Goal: Download file/media

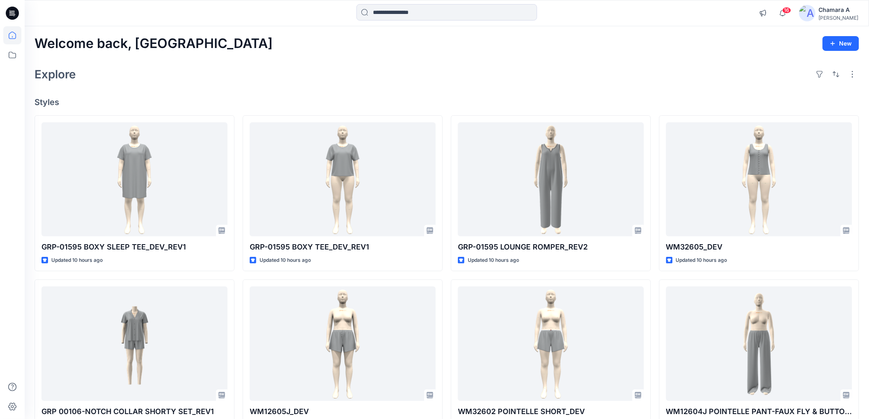
click at [520, 48] on div "Welcome back, Chamara New" at bounding box center [447, 43] width 825 height 15
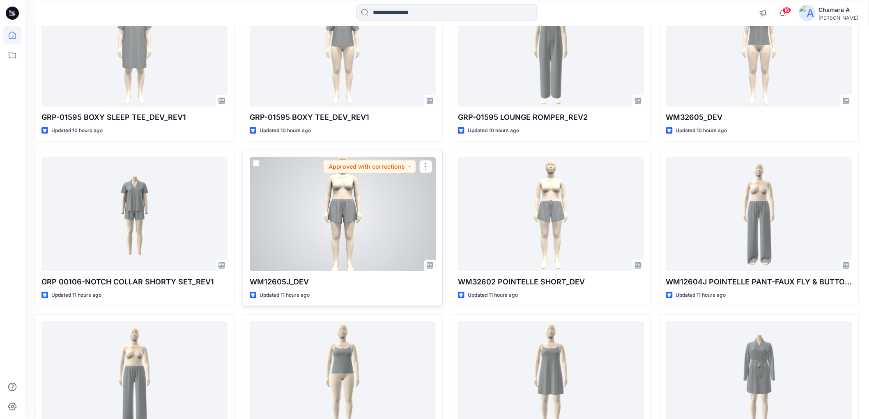
scroll to position [182, 0]
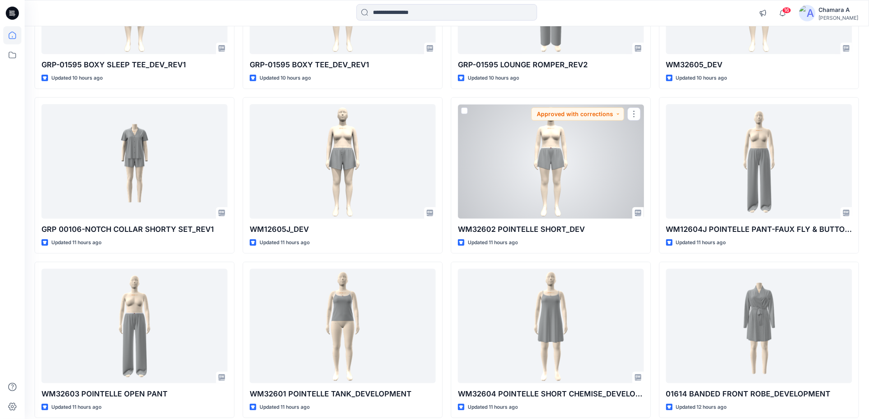
drag, startPoint x: 520, startPoint y: 165, endPoint x: 560, endPoint y: 170, distance: 40.6
click at [560, 170] on div at bounding box center [551, 161] width 186 height 114
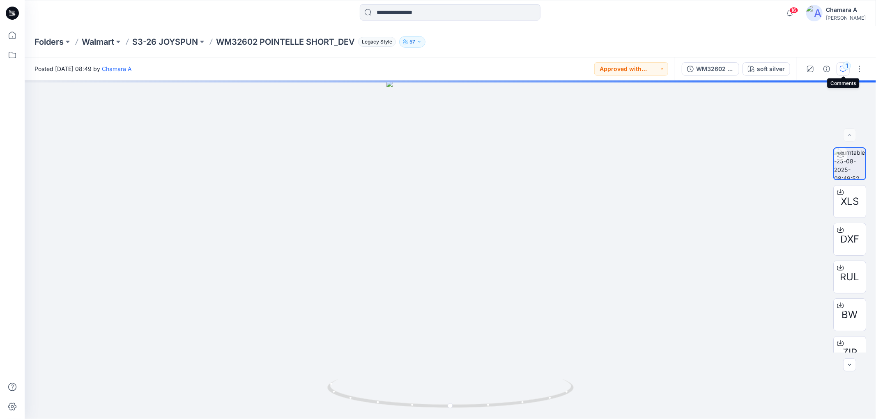
click at [843, 69] on icon "button" at bounding box center [843, 69] width 7 height 7
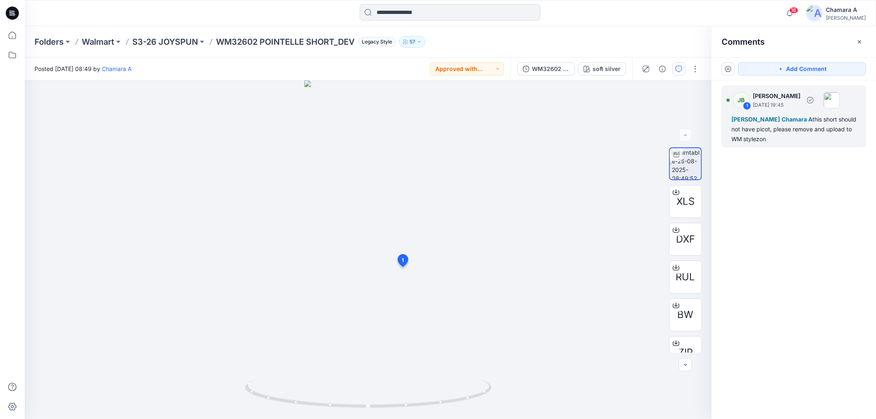
click at [813, 138] on div "Anton L Chamara A this short should not have picot, please remove and upload to…" at bounding box center [794, 130] width 125 height 30
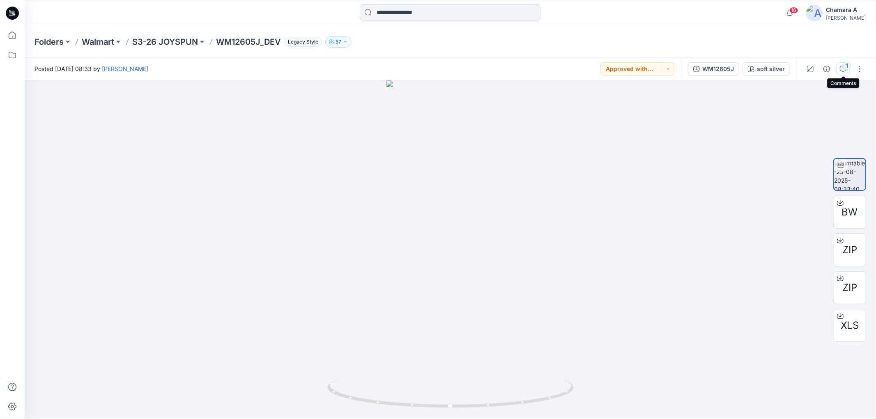
click at [842, 67] on icon "button" at bounding box center [843, 69] width 7 height 7
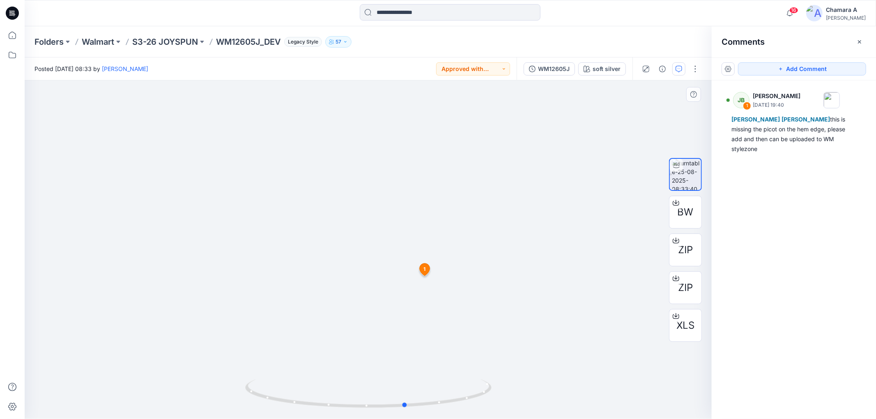
drag, startPoint x: 468, startPoint y: 404, endPoint x: 507, endPoint y: 400, distance: 39.6
click at [507, 400] on div at bounding box center [368, 250] width 687 height 339
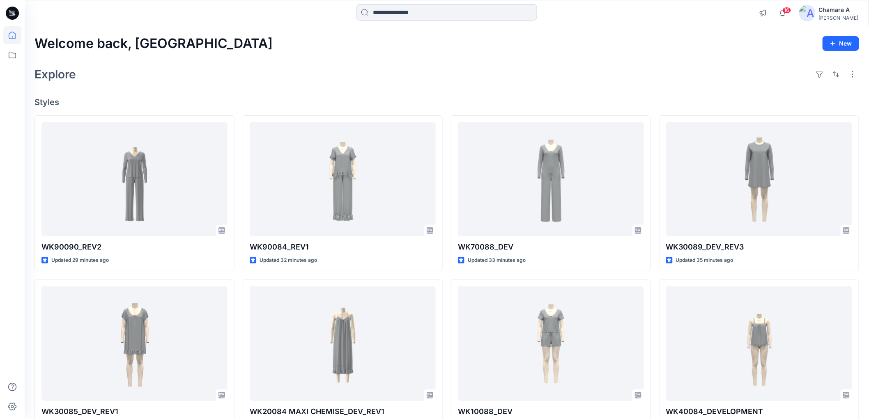
click at [395, 15] on input at bounding box center [447, 12] width 181 height 16
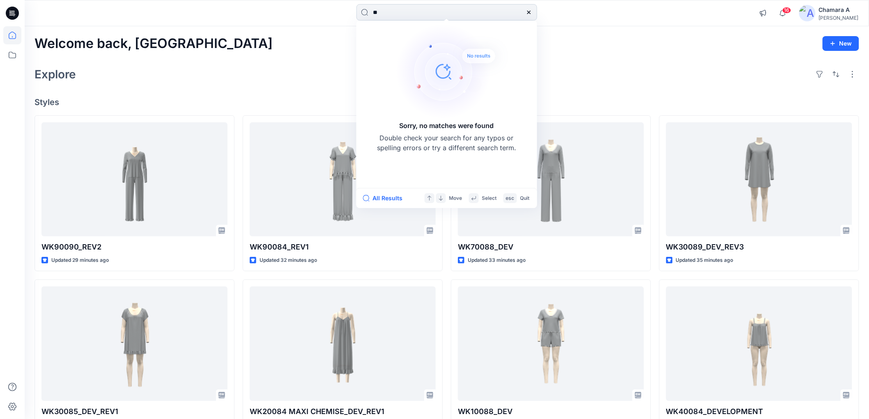
type input "*"
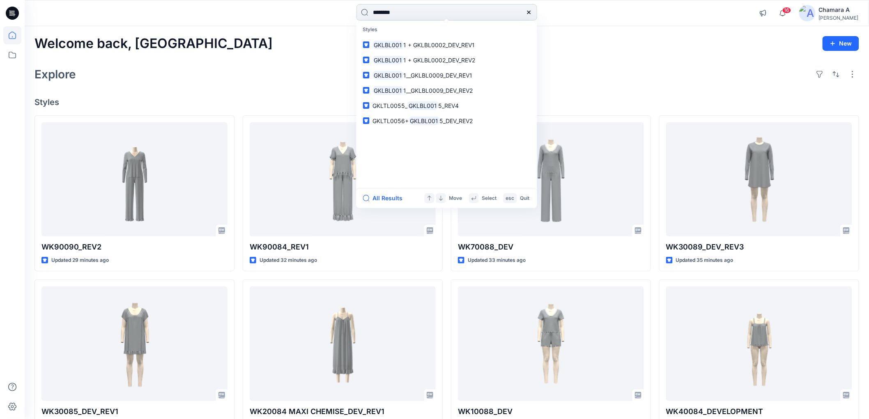
click at [394, 10] on input "********" at bounding box center [447, 12] width 181 height 16
type input "*********"
drag, startPoint x: 419, startPoint y: 11, endPoint x: 302, endPoint y: 15, distance: 116.7
click at [302, 15] on div "********* Styles FH24_WMT_2PC_GKLTL0014_ GKLBL0001 _WP_DEV_REV1 GKLTL0001_ GKLB…" at bounding box center [447, 13] width 422 height 18
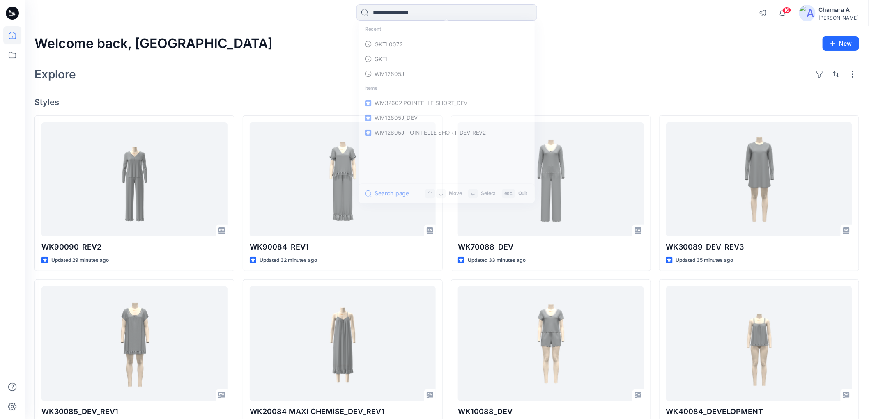
click at [245, 70] on div "Explore" at bounding box center [447, 74] width 825 height 20
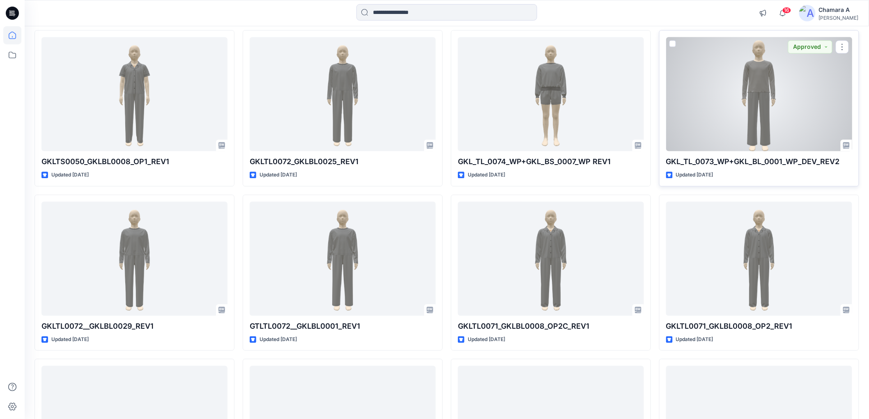
scroll to position [2115, 0]
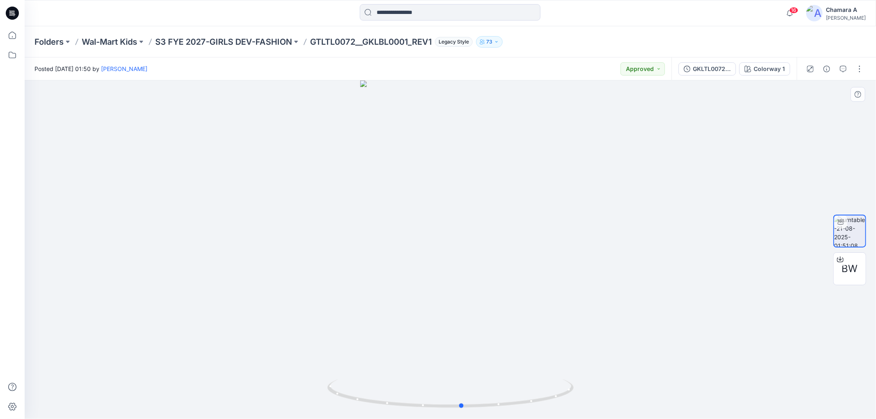
drag, startPoint x: 562, startPoint y: 404, endPoint x: 610, endPoint y: 386, distance: 51.0
click at [594, 389] on div at bounding box center [451, 250] width 852 height 339
click at [861, 263] on div "BW" at bounding box center [850, 269] width 33 height 33
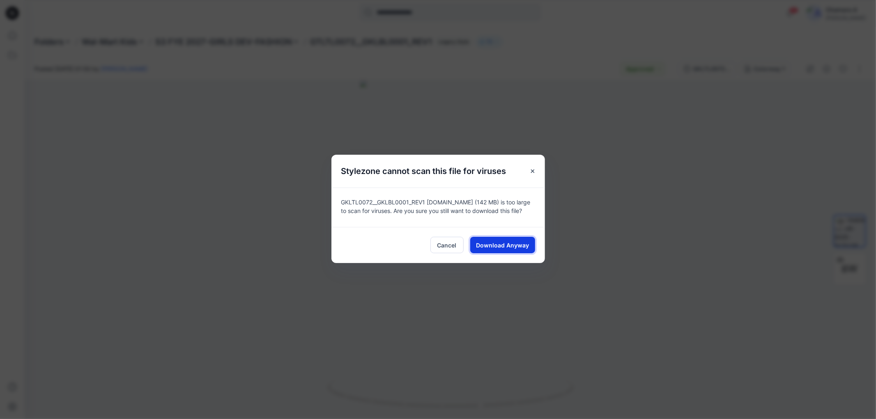
click at [521, 242] on span "Download Anyway" at bounding box center [502, 245] width 53 height 9
